Goal: Obtain resource: Download file/media

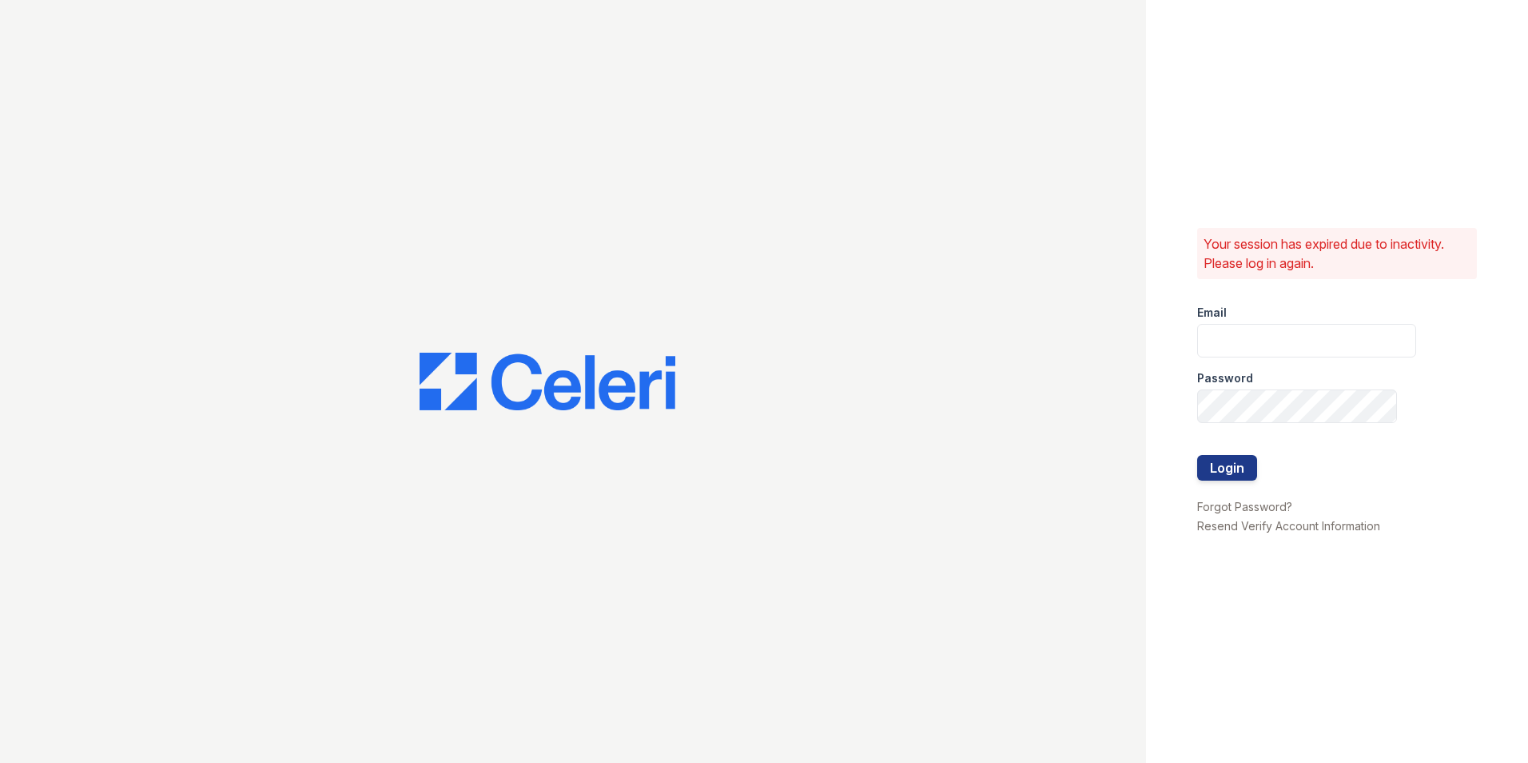
type input "trichardson@mmgmgt.com"
click at [1205, 482] on div at bounding box center [1306, 488] width 219 height 16
click at [1201, 478] on button "Login" at bounding box center [1227, 468] width 60 height 26
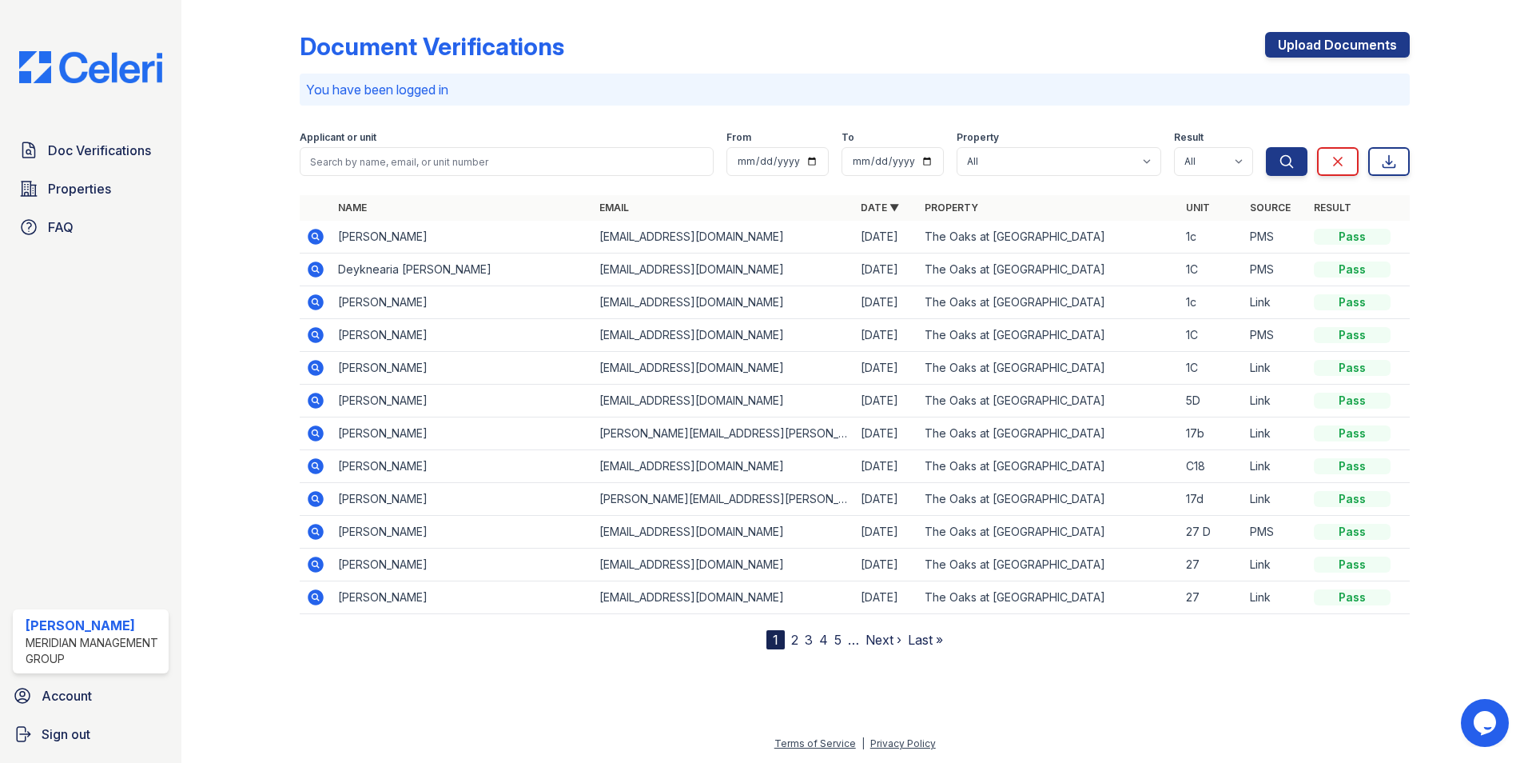
click at [311, 401] on icon at bounding box center [316, 400] width 16 height 16
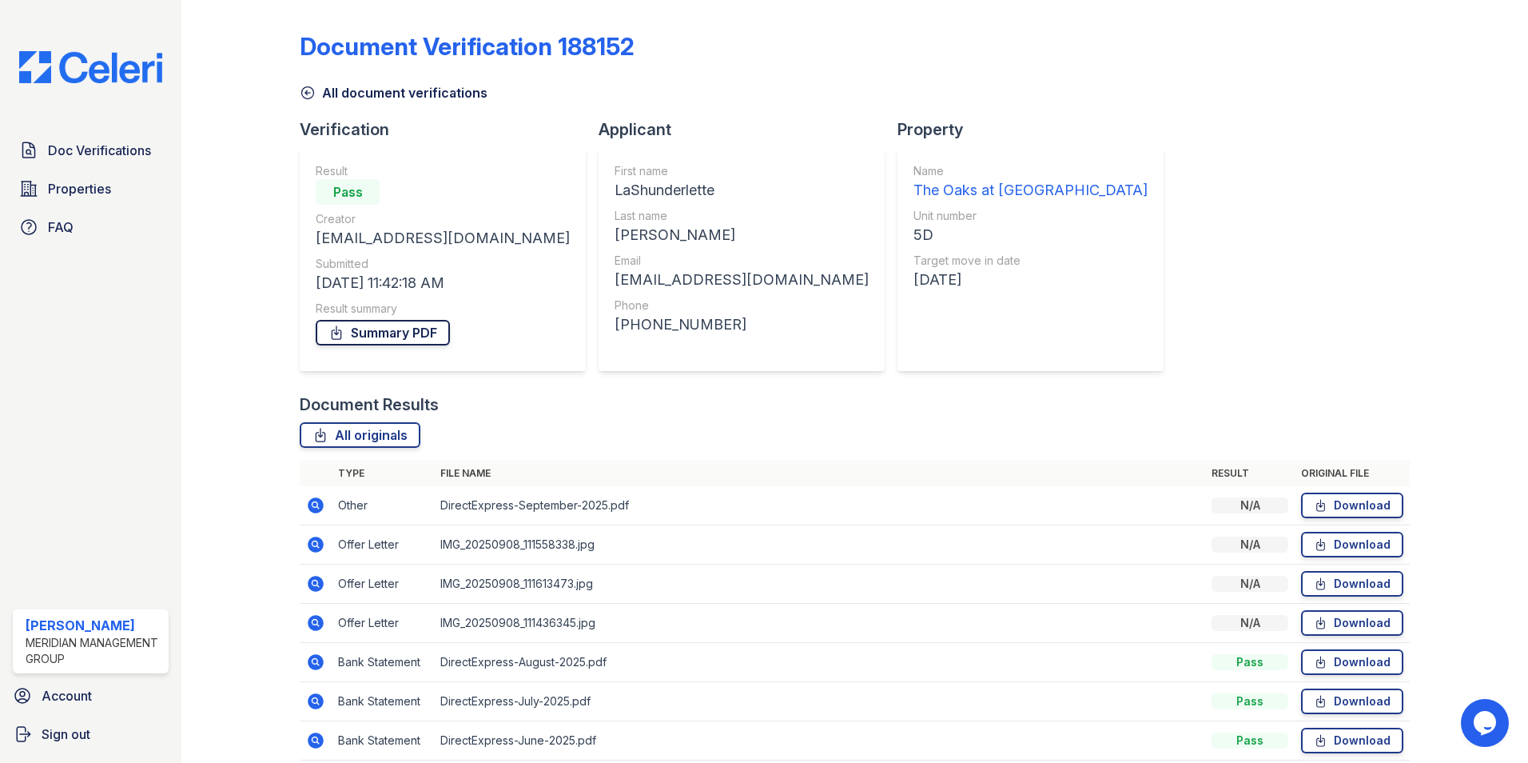
click at [400, 333] on link "Summary PDF" at bounding box center [383, 333] width 134 height 26
